Goal: Information Seeking & Learning: Understand process/instructions

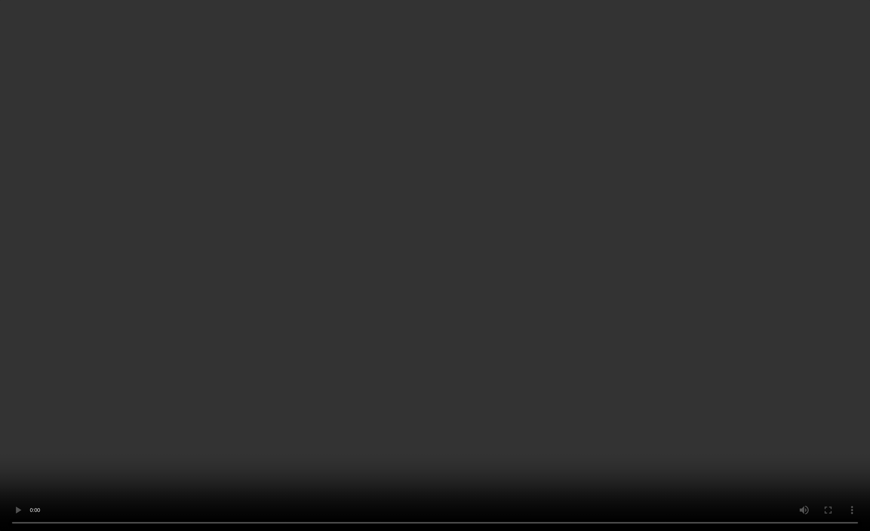
scroll to position [1370, 0]
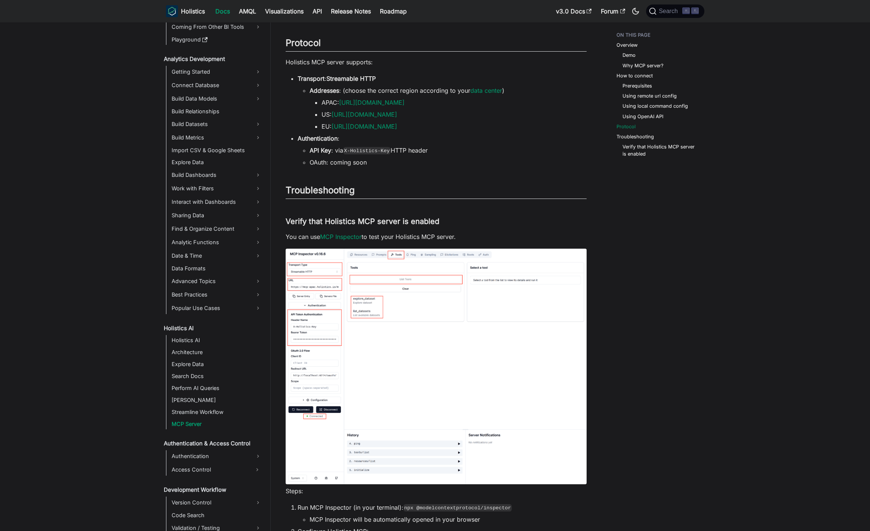
click at [391, 270] on img at bounding box center [436, 366] width 301 height 235
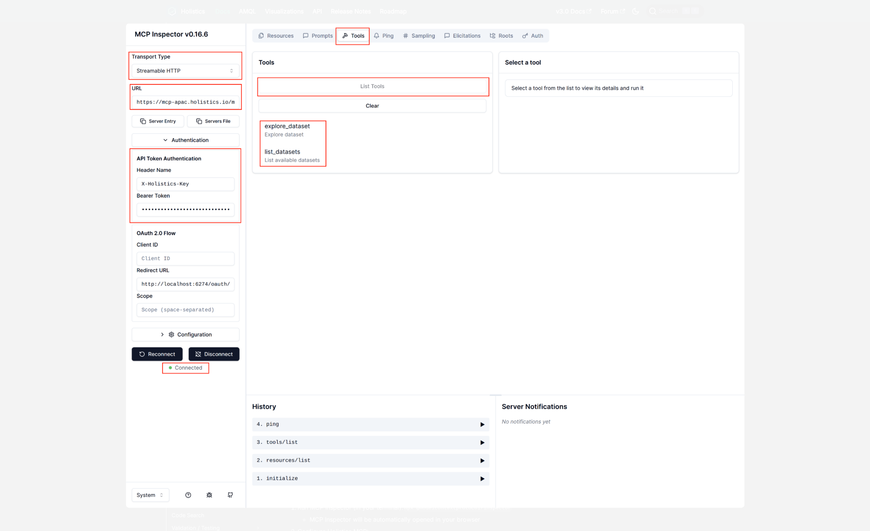
click at [391, 270] on img at bounding box center [435, 266] width 619 height 484
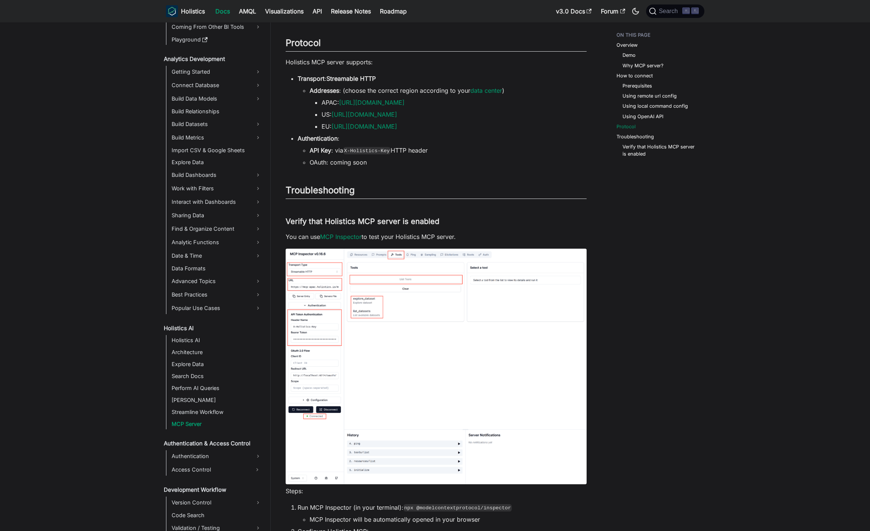
click at [374, 270] on img at bounding box center [436, 366] width 301 height 235
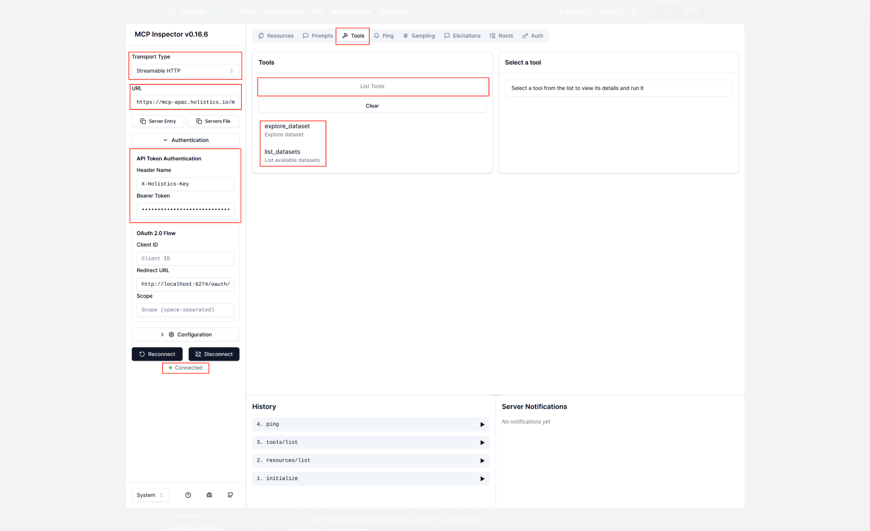
click at [448, 219] on img at bounding box center [435, 266] width 619 height 484
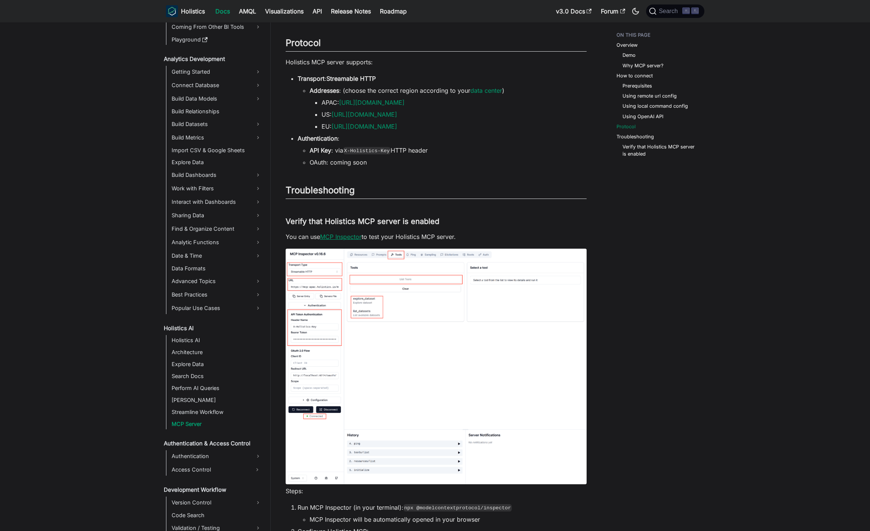
click at [344, 234] on link "MCP Inspector" at bounding box center [340, 236] width 41 height 7
click at [466, 223] on h3 "Verify that Holistics MCP server is enabled ​" at bounding box center [436, 221] width 301 height 9
click at [342, 238] on link "MCP Inspector" at bounding box center [340, 236] width 41 height 7
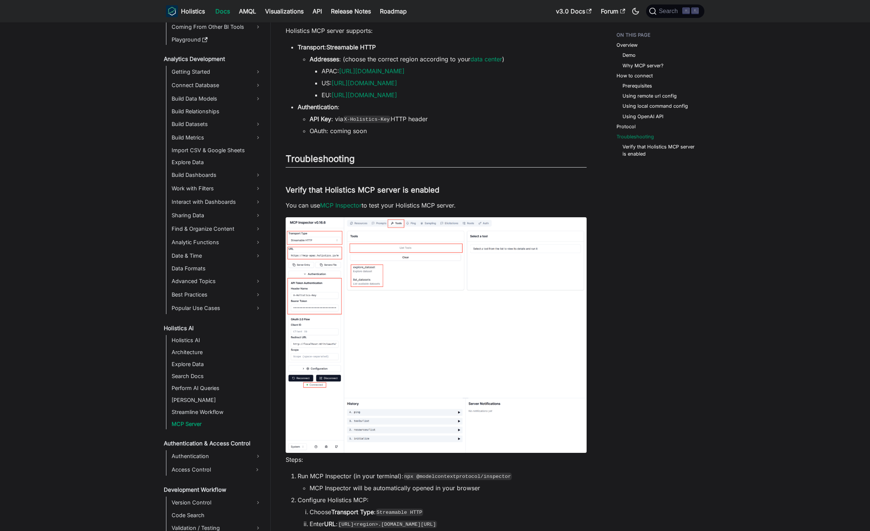
scroll to position [1402, 0]
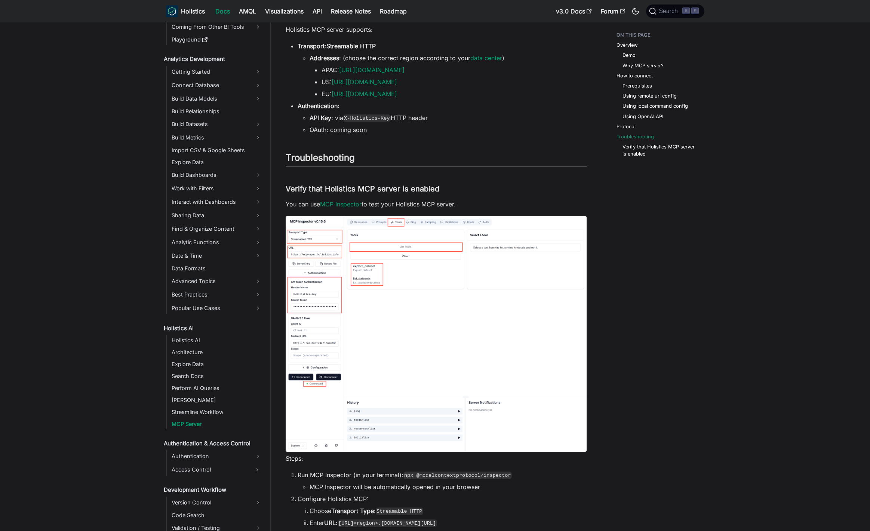
click at [360, 270] on img at bounding box center [436, 333] width 301 height 235
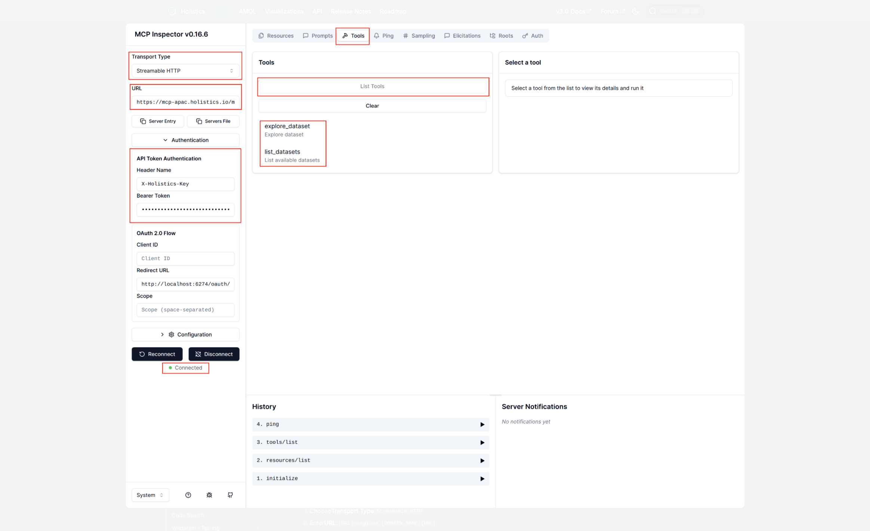
click at [95, 270] on div at bounding box center [435, 265] width 870 height 531
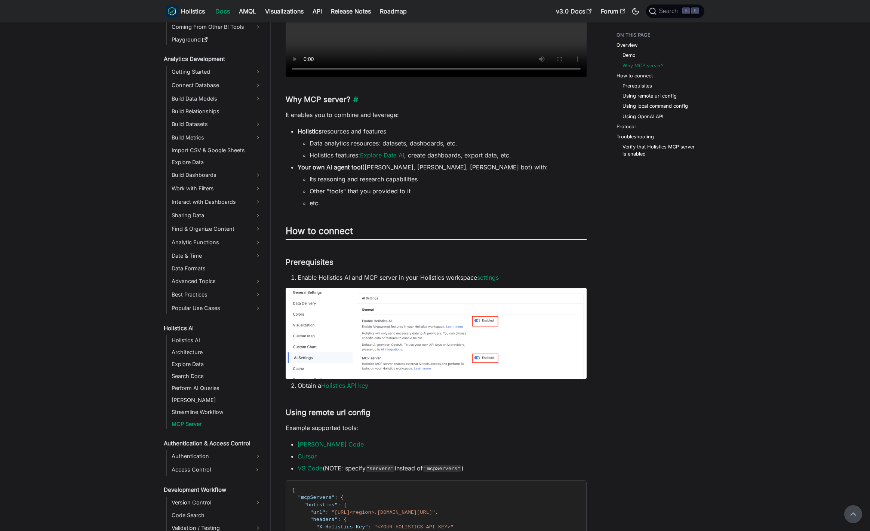
scroll to position [0, 0]
